Goal: Navigation & Orientation: Find specific page/section

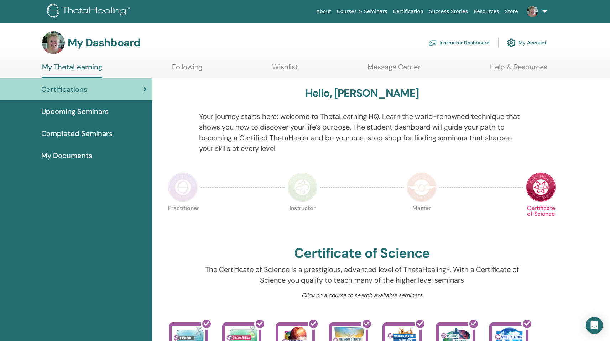
click at [468, 39] on link "Instructor Dashboard" at bounding box center [459, 43] width 61 height 16
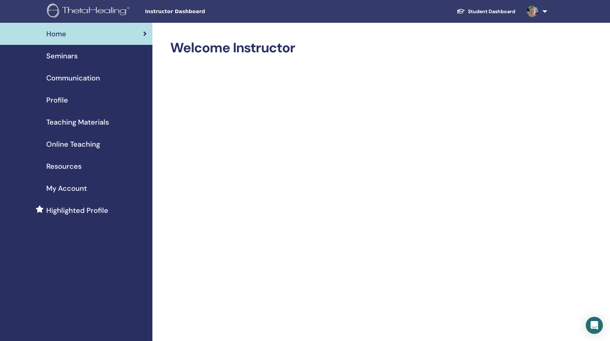
click at [72, 58] on span "Seminars" at bounding box center [61, 56] width 31 height 11
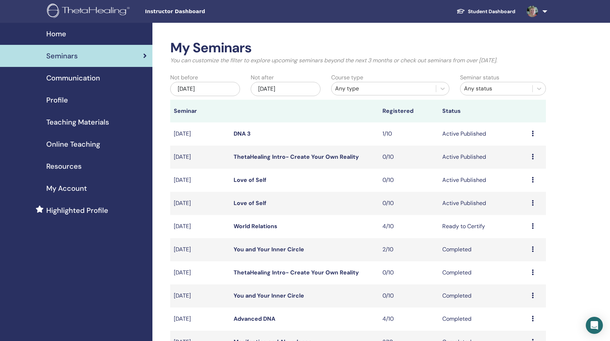
click at [247, 179] on link "Love of Self" at bounding box center [250, 179] width 33 height 7
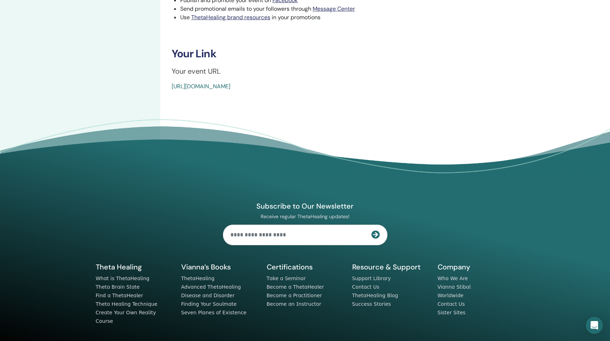
scroll to position [274, 0]
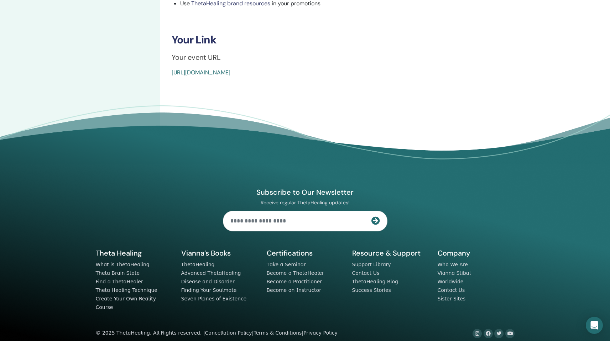
click at [225, 74] on link "[URL][DOMAIN_NAME]" at bounding box center [201, 72] width 59 height 7
